Goal: Task Accomplishment & Management: Use online tool/utility

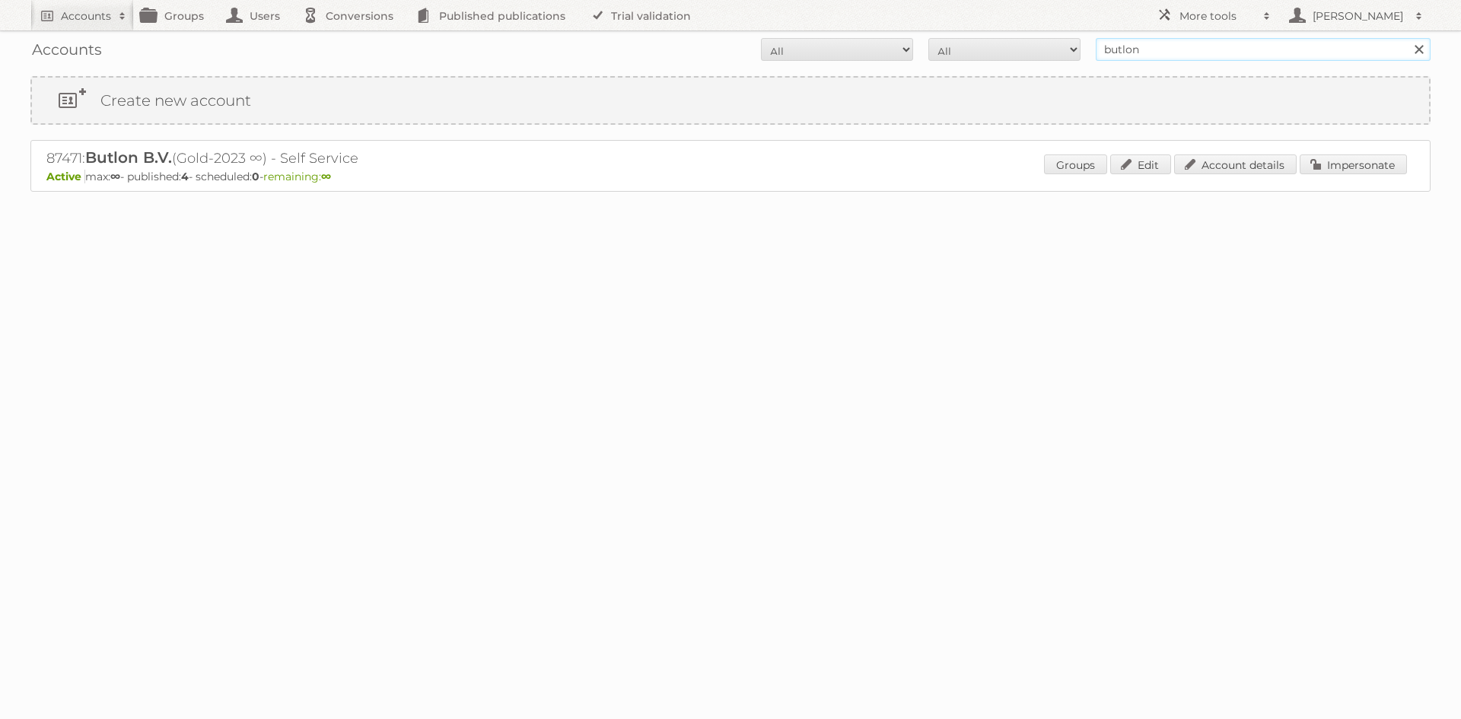
click at [1117, 49] on input "butlon" at bounding box center [1263, 49] width 335 height 23
type input "soriana"
click at [1407, 38] on input "Search" at bounding box center [1418, 49] width 23 height 23
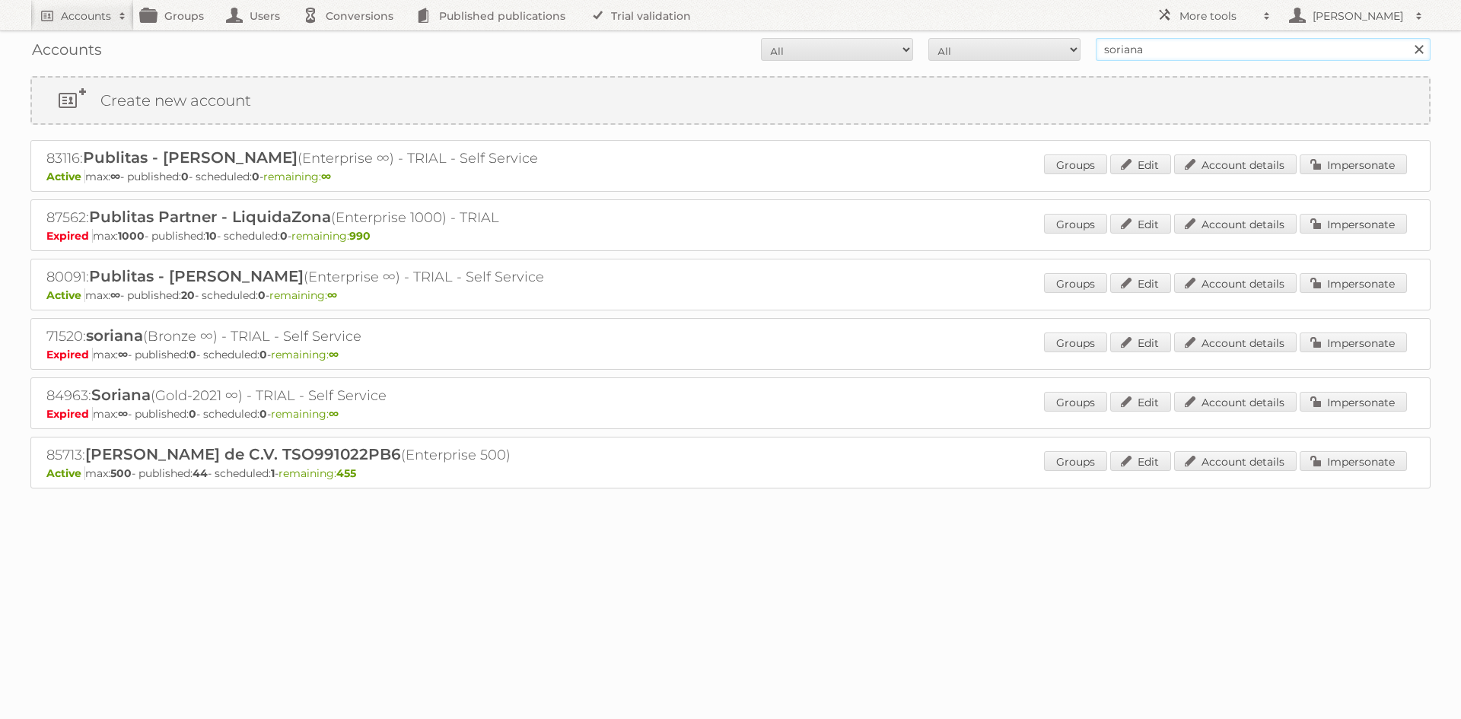
click at [1143, 48] on input "soriana" at bounding box center [1263, 49] width 335 height 23
paste input "Soriana Hiper group"
type input "Soriana Hiper group"
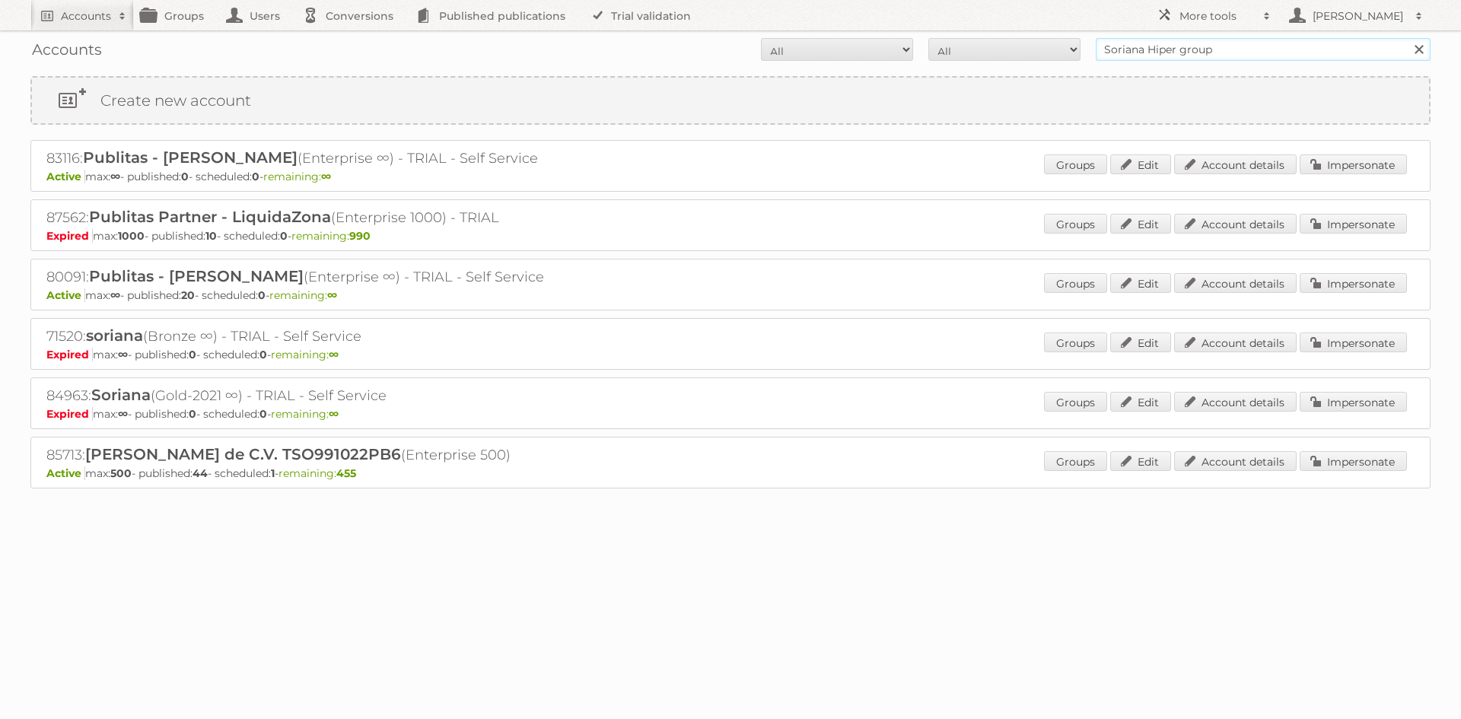
click at [1407, 38] on input "Search" at bounding box center [1418, 49] width 23 height 23
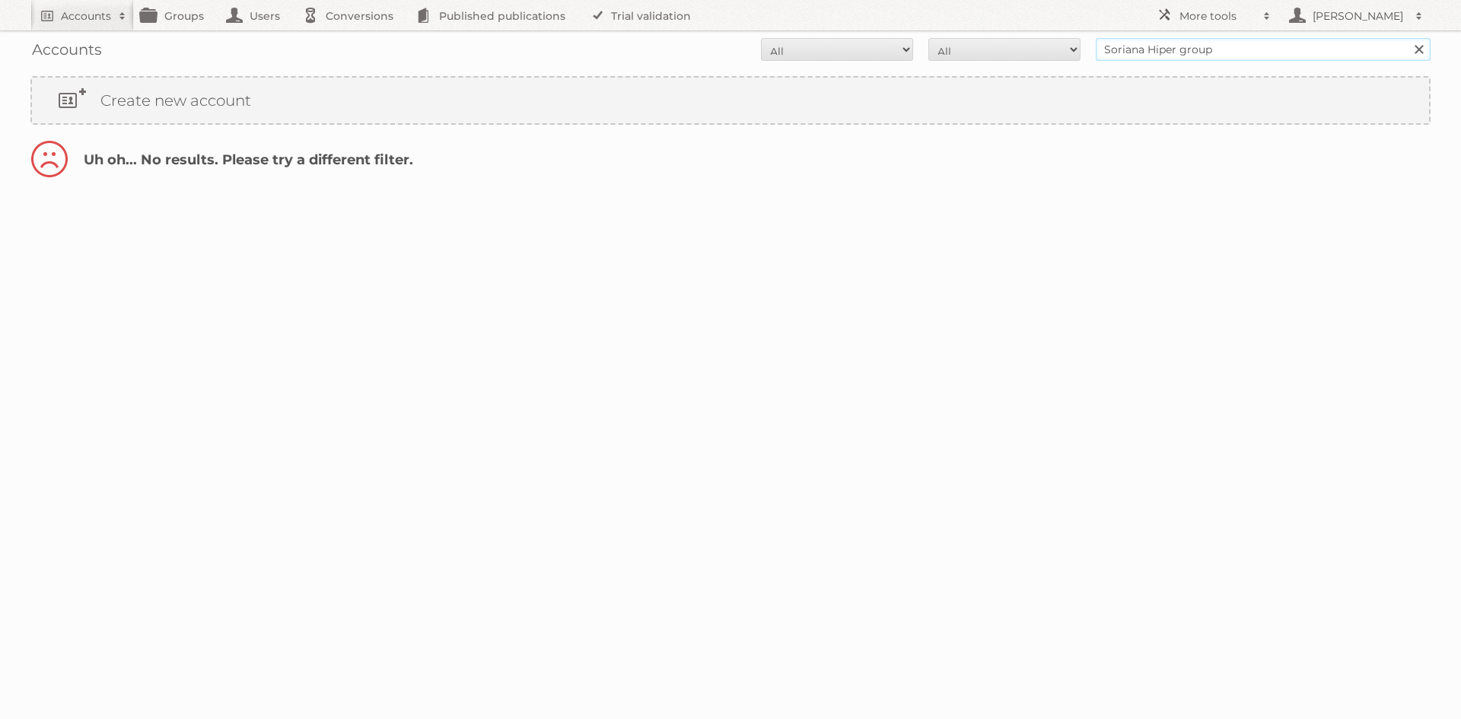
drag, startPoint x: 1144, startPoint y: 47, endPoint x: 1258, endPoint y: 47, distance: 114.1
click at [1258, 47] on input "Soriana Hiper group" at bounding box center [1263, 49] width 335 height 23
type input "Soriana"
click at [1407, 38] on input "Search" at bounding box center [1418, 49] width 23 height 23
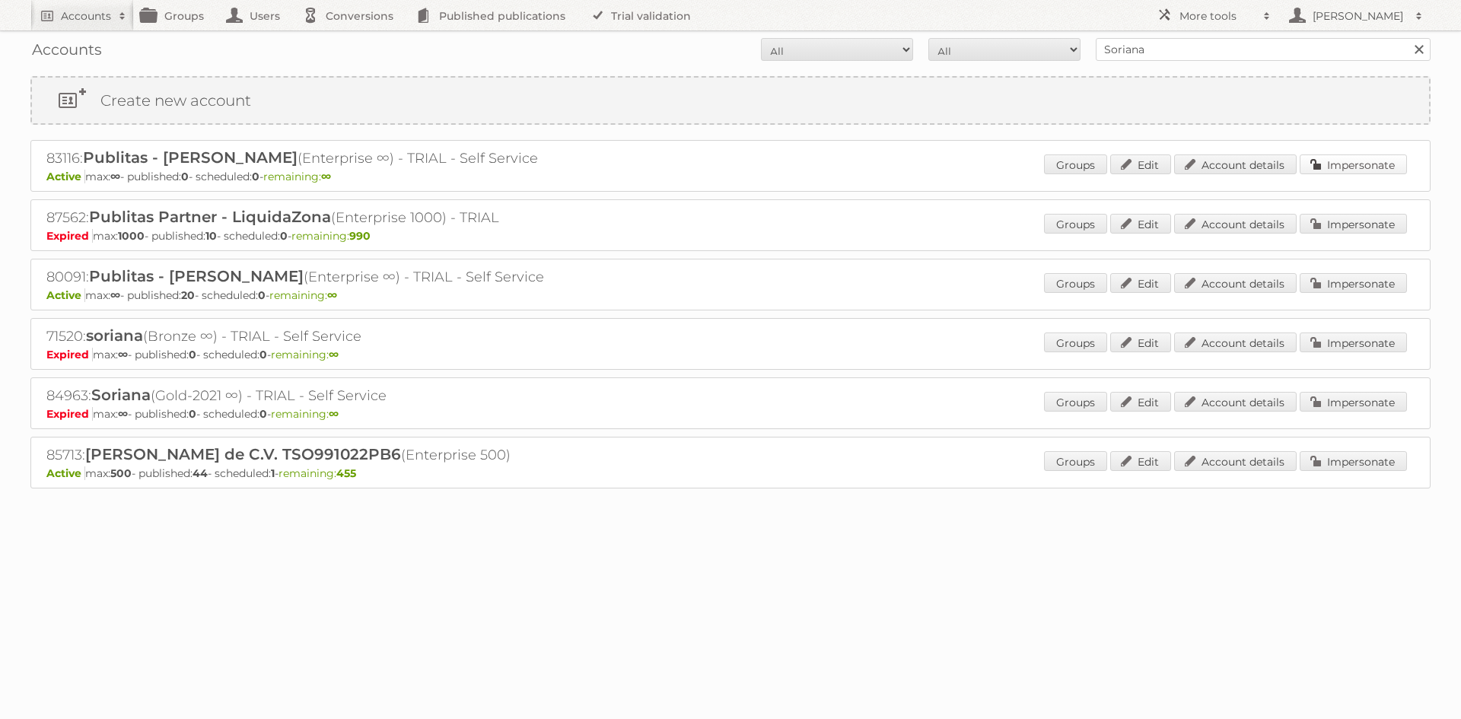
click at [1324, 159] on link "Impersonate" at bounding box center [1353, 164] width 107 height 20
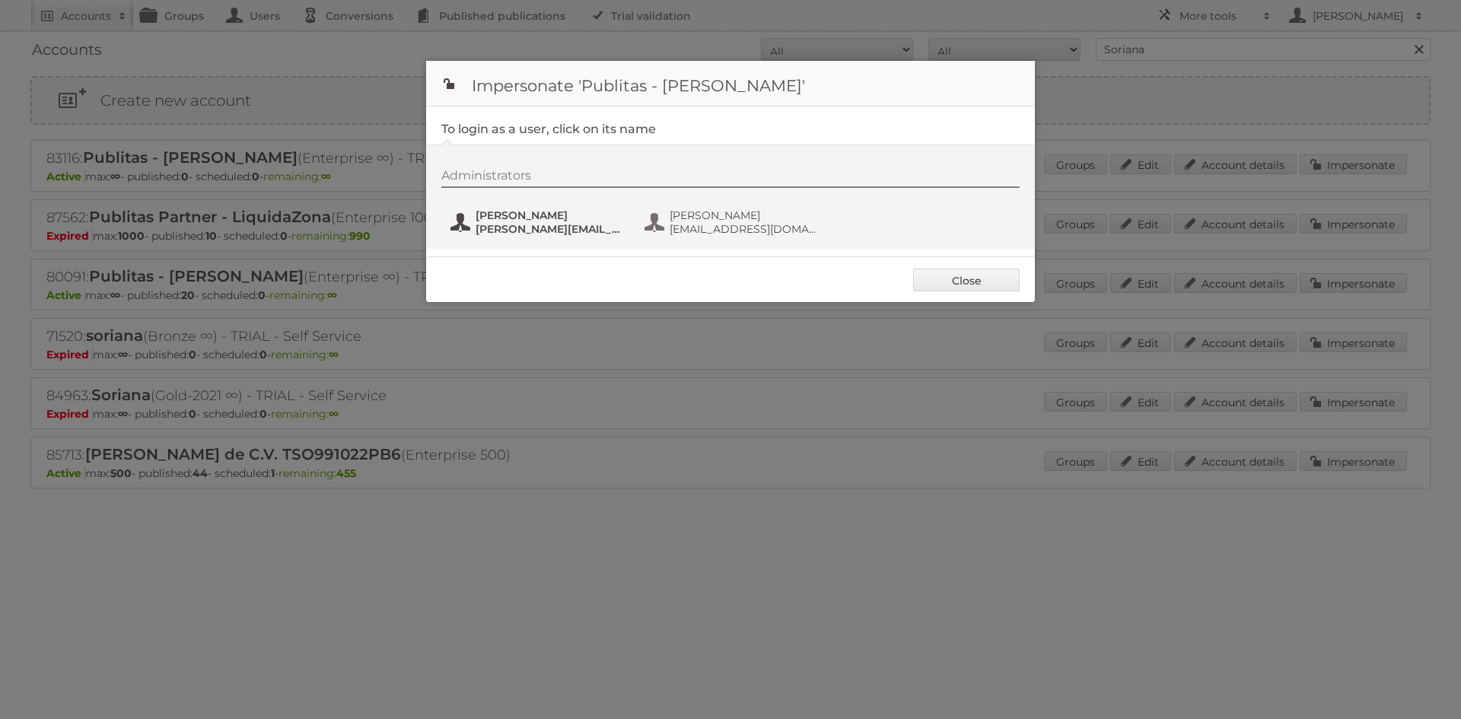
click at [562, 219] on span "[PERSON_NAME]" at bounding box center [550, 216] width 148 height 14
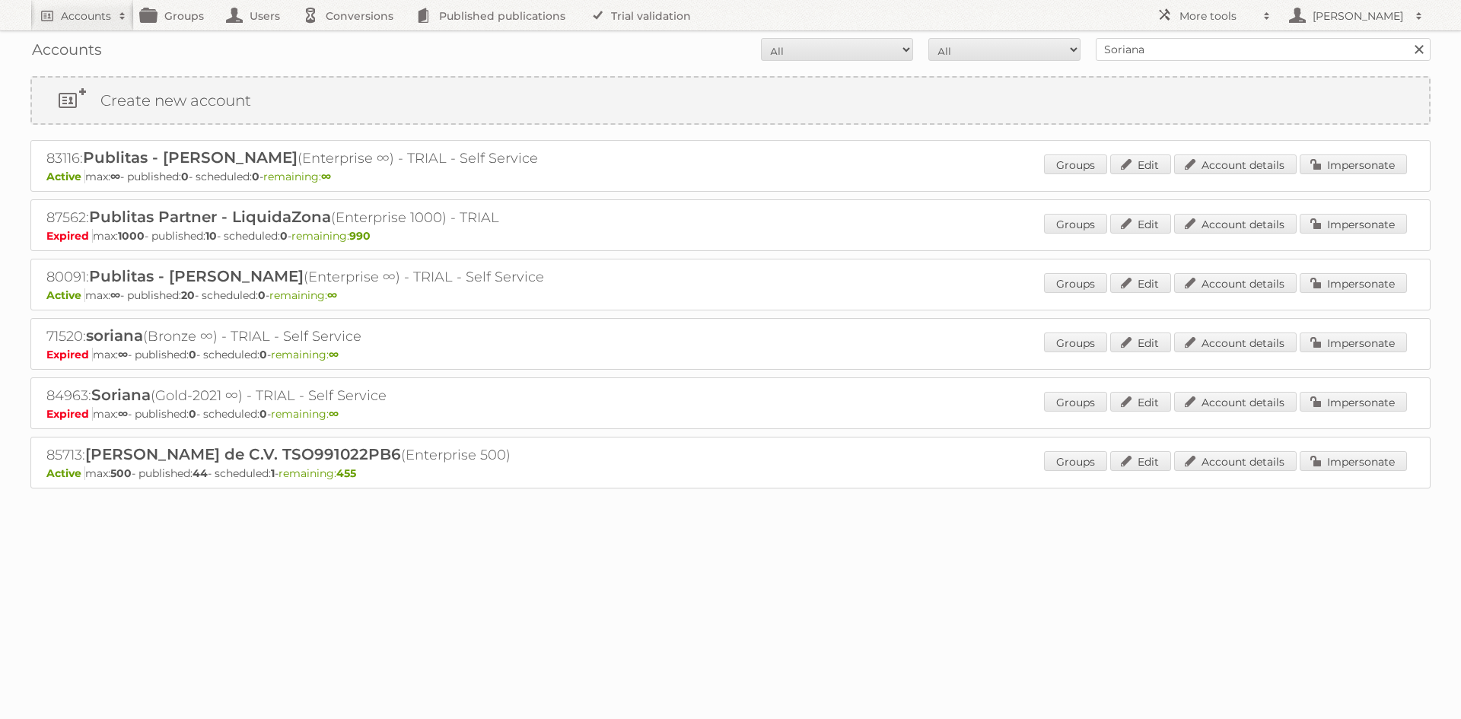
click at [877, 11] on nav "Accounts Search Advanced Search Create new account Groups Users Conversions Pub…" at bounding box center [730, 15] width 1400 height 30
